Goal: Transaction & Acquisition: Book appointment/travel/reservation

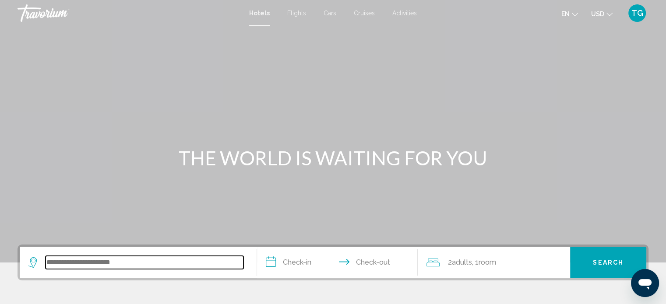
click at [83, 260] on input "Search widget" at bounding box center [145, 262] width 198 height 13
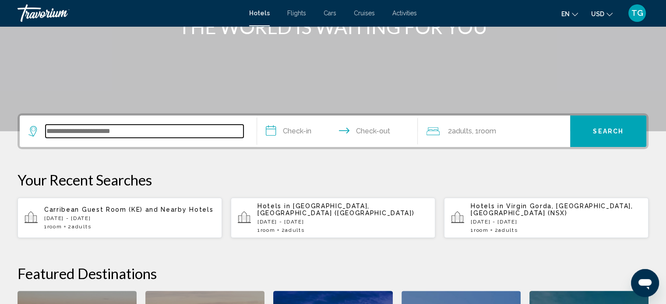
scroll to position [216, 0]
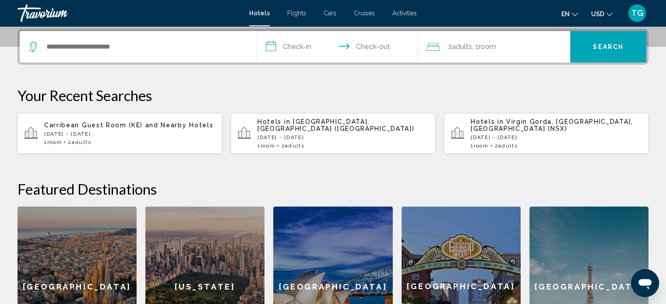
click at [299, 14] on span "Flights" at bounding box center [296, 13] width 19 height 7
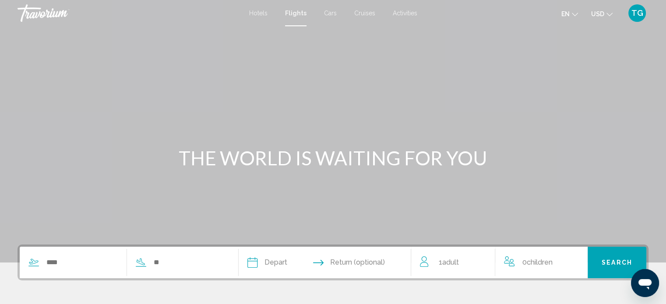
click at [82, 269] on div "Search widget" at bounding box center [122, 263] width 205 height 32
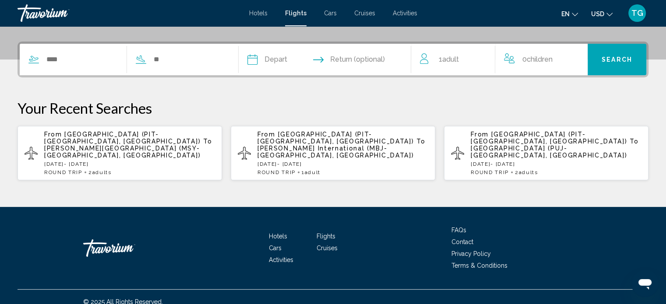
scroll to position [212, 0]
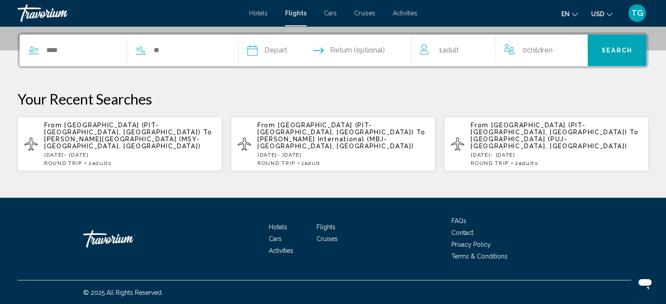
click at [88, 130] on span "[GEOGRAPHIC_DATA] (PIT-[GEOGRAPHIC_DATA], [GEOGRAPHIC_DATA])" at bounding box center [122, 129] width 156 height 14
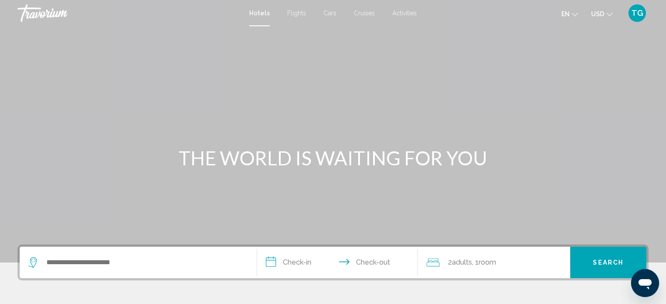
click at [294, 14] on span "Flights" at bounding box center [296, 13] width 19 height 7
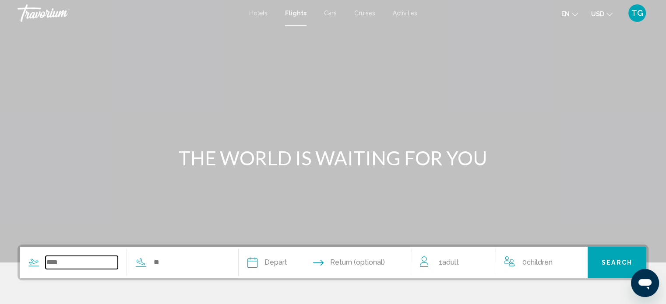
click at [82, 266] on input "Search widget" at bounding box center [82, 262] width 72 height 13
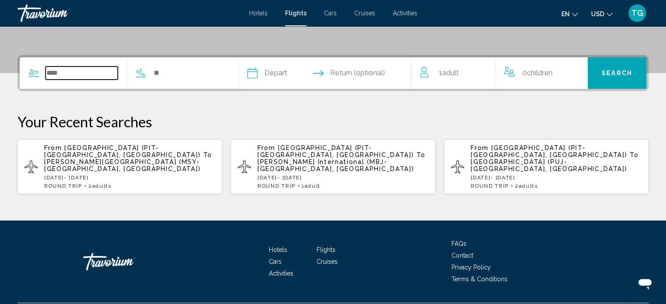
scroll to position [212, 0]
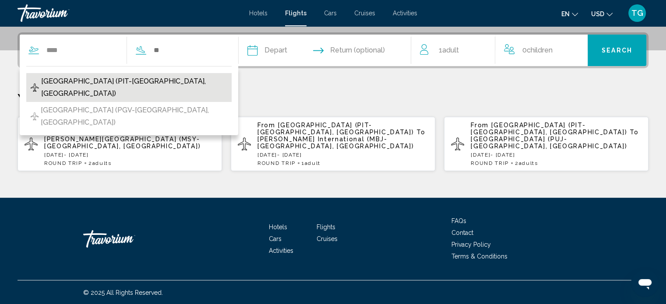
click at [82, 82] on span "[GEOGRAPHIC_DATA] (PIT-[GEOGRAPHIC_DATA], [GEOGRAPHIC_DATA])" at bounding box center [134, 87] width 186 height 25
type input "**********"
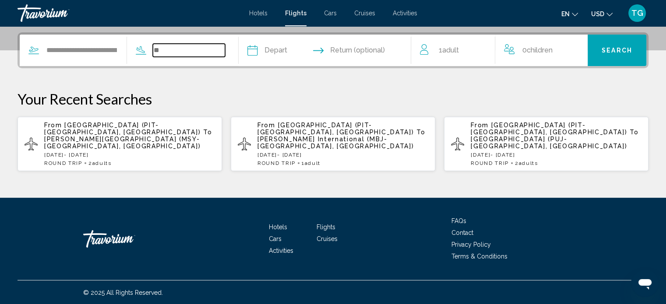
click at [165, 50] on input "Search widget" at bounding box center [189, 50] width 72 height 13
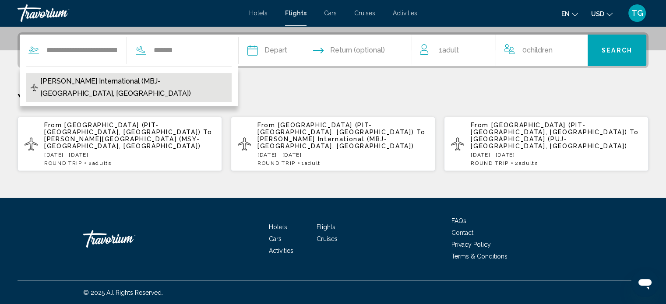
click at [158, 80] on span "[PERSON_NAME] International (MBJ-[GEOGRAPHIC_DATA], [GEOGRAPHIC_DATA])" at bounding box center [133, 87] width 187 height 25
type input "**********"
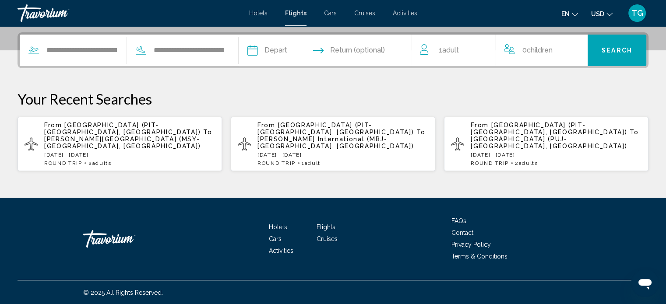
click at [268, 50] on input "Depart date" at bounding box center [287, 52] width 85 height 34
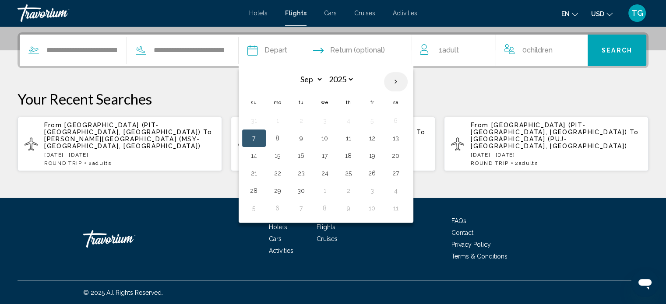
click at [406, 78] on th "Next month" at bounding box center [396, 81] width 24 height 19
click at [266, 78] on th "Previous month" at bounding box center [254, 81] width 24 height 19
select select "**"
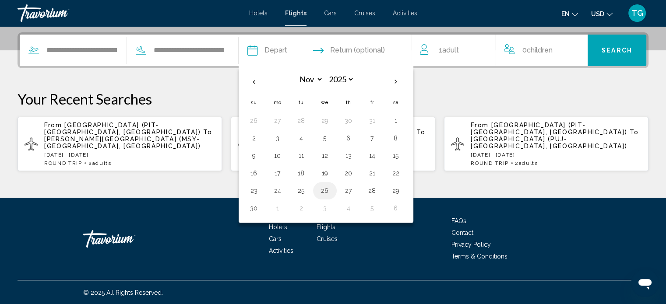
click at [332, 186] on button "26" at bounding box center [325, 191] width 14 height 12
type input "**********"
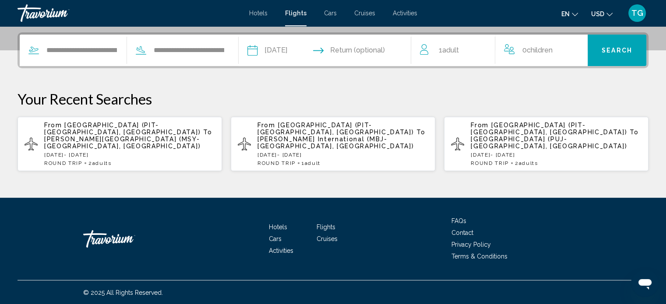
click at [352, 47] on input "Return date" at bounding box center [371, 52] width 85 height 34
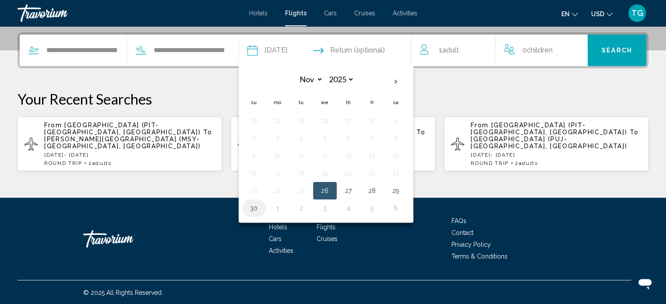
click at [261, 207] on button "30" at bounding box center [254, 208] width 14 height 12
type input "**********"
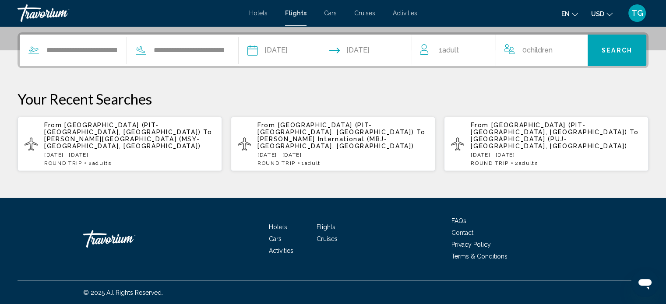
click at [613, 47] on span "Search" at bounding box center [617, 50] width 31 height 7
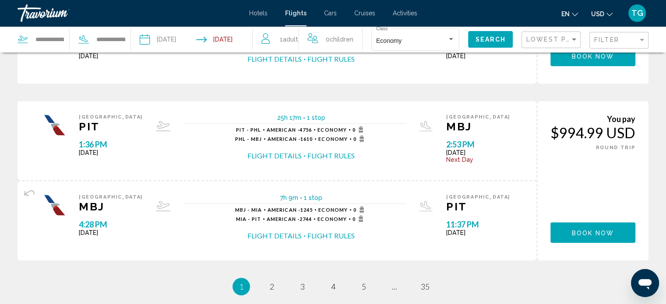
scroll to position [920, 0]
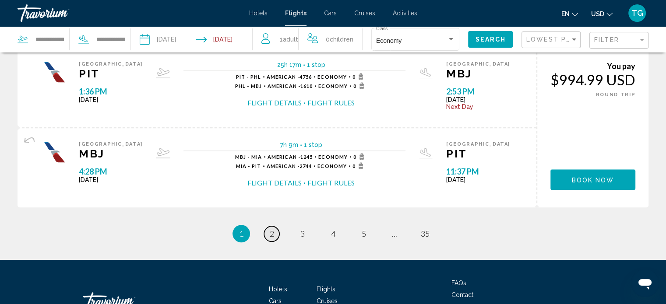
click at [272, 230] on span "2" at bounding box center [272, 234] width 4 height 10
